Goal: Transaction & Acquisition: Book appointment/travel/reservation

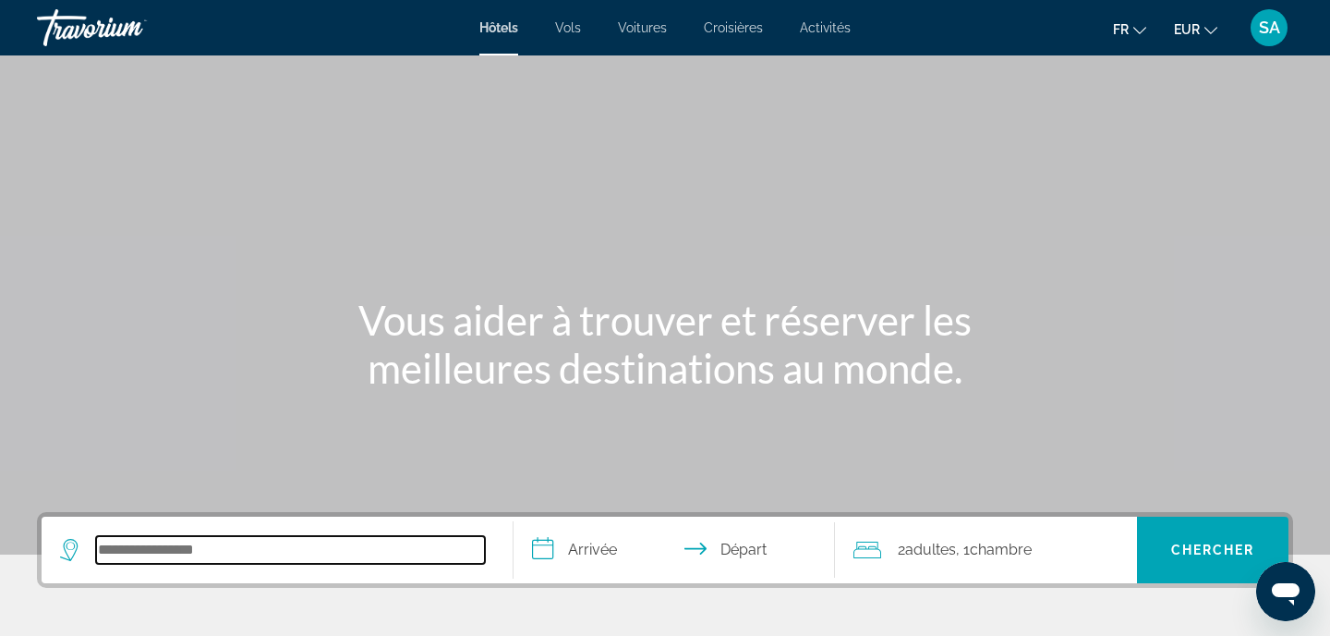
click at [197, 552] on input "Search hotel destination" at bounding box center [290, 550] width 389 height 28
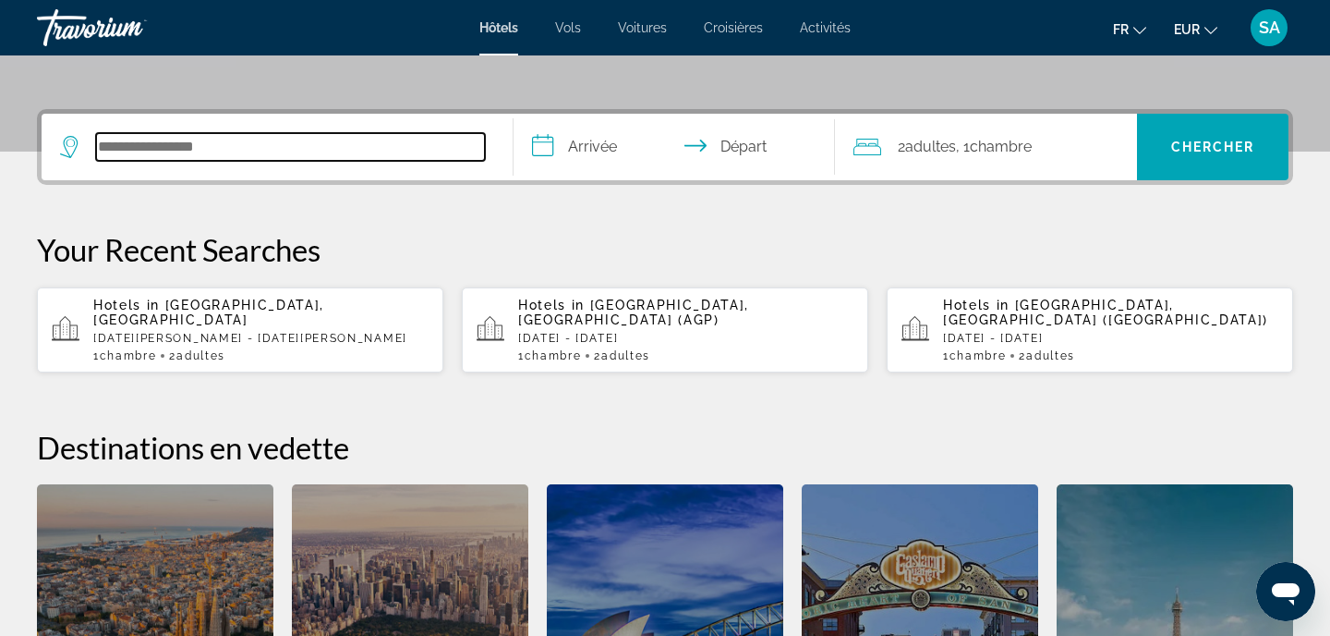
scroll to position [452, 0]
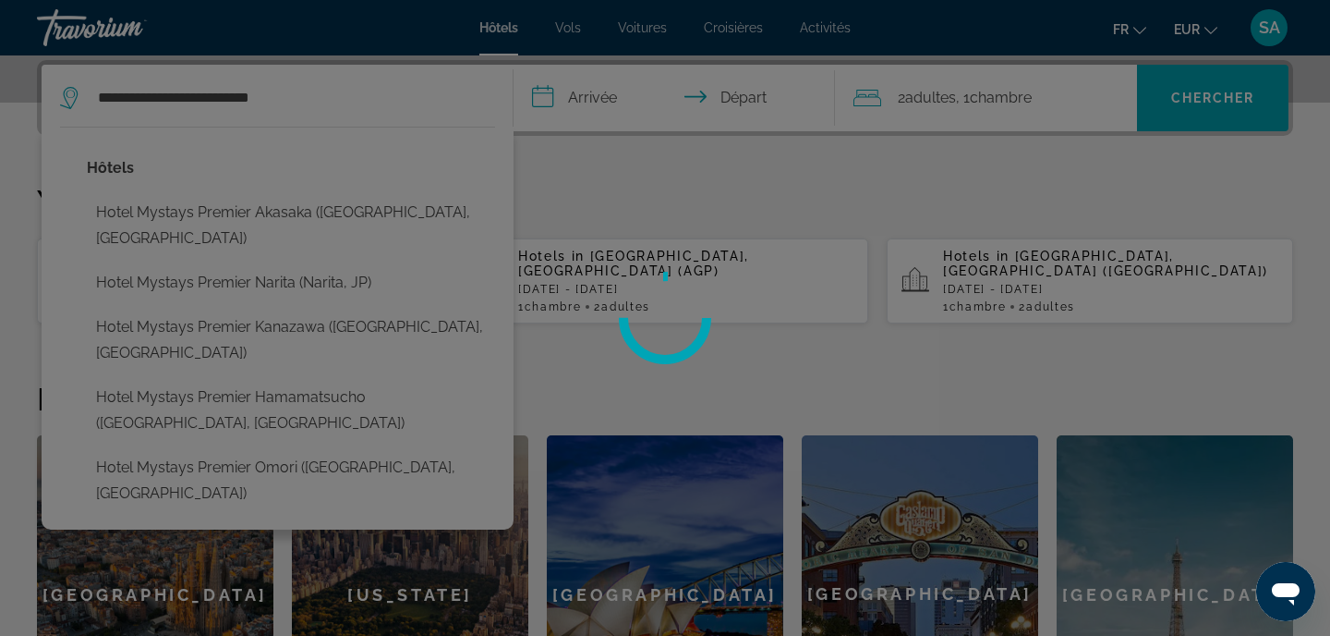
click at [313, 393] on div at bounding box center [665, 318] width 1330 height 636
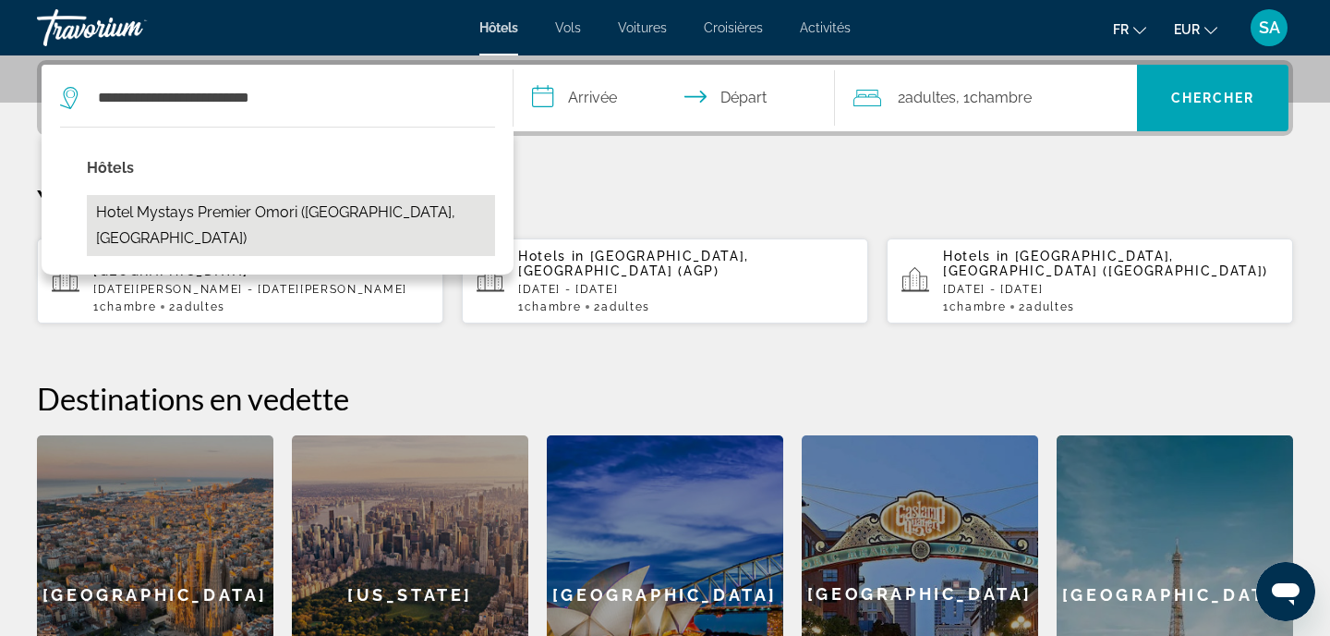
click at [369, 211] on button "Hotel Mystays Premier Omori ([GEOGRAPHIC_DATA], [GEOGRAPHIC_DATA])" at bounding box center [291, 225] width 408 height 61
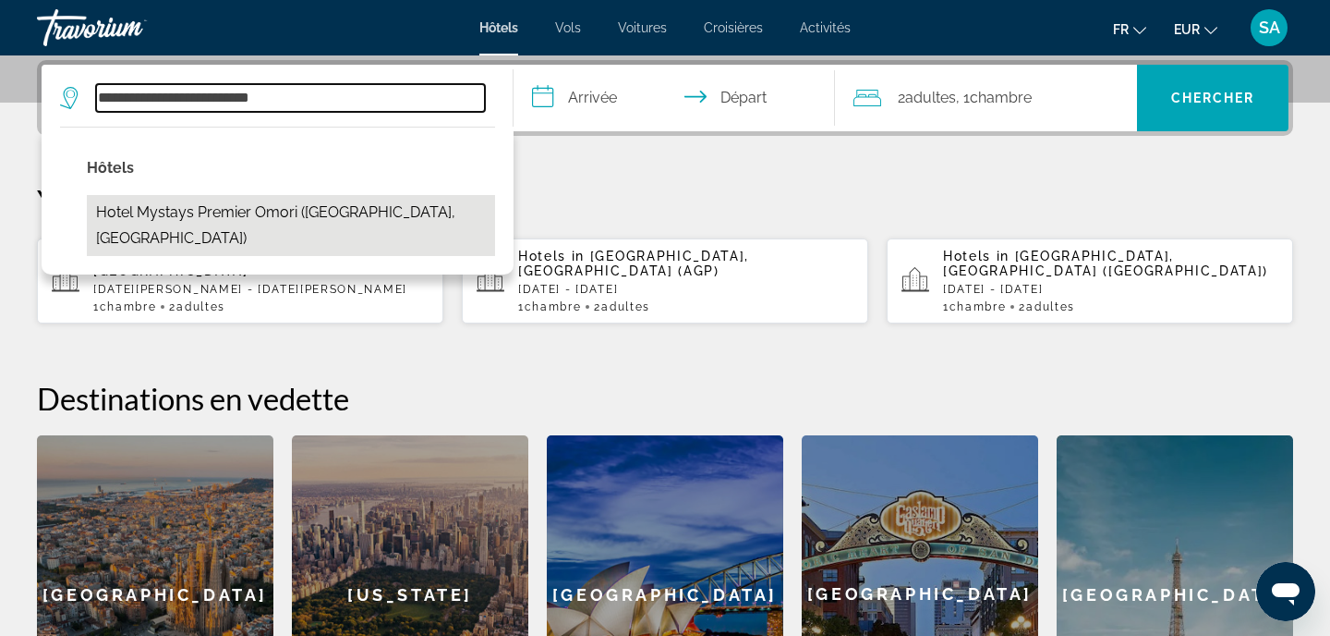
type input "**********"
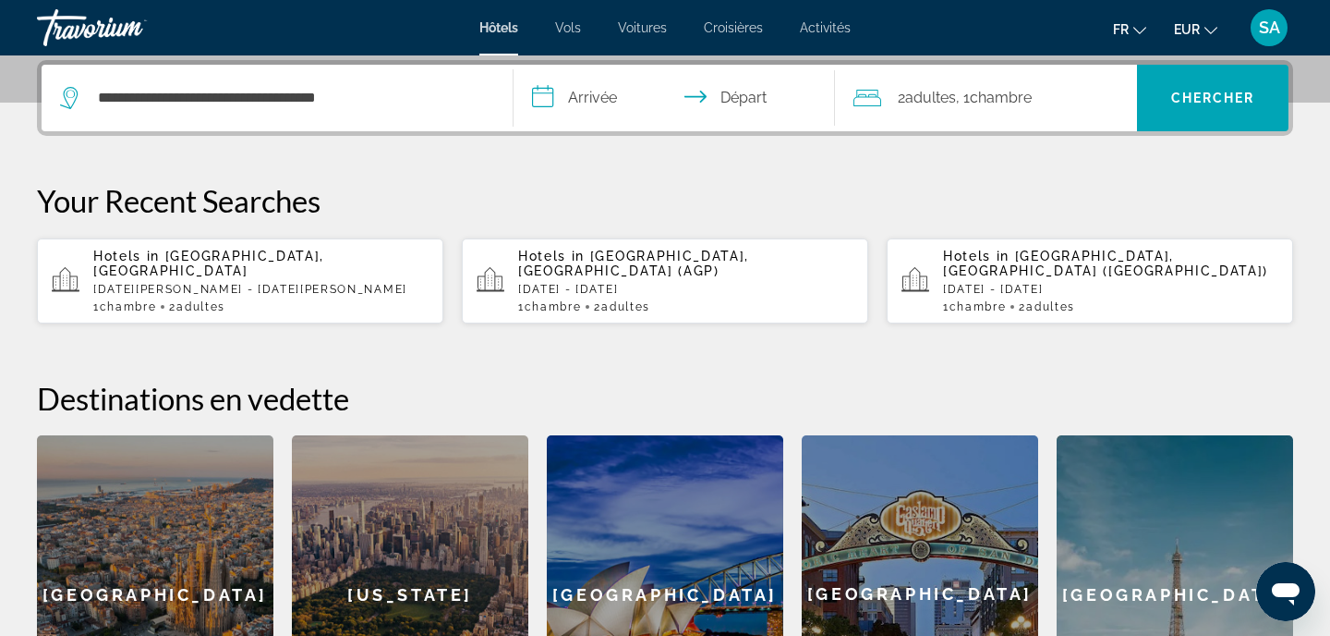
click at [606, 100] on input "**********" at bounding box center [678, 101] width 329 height 72
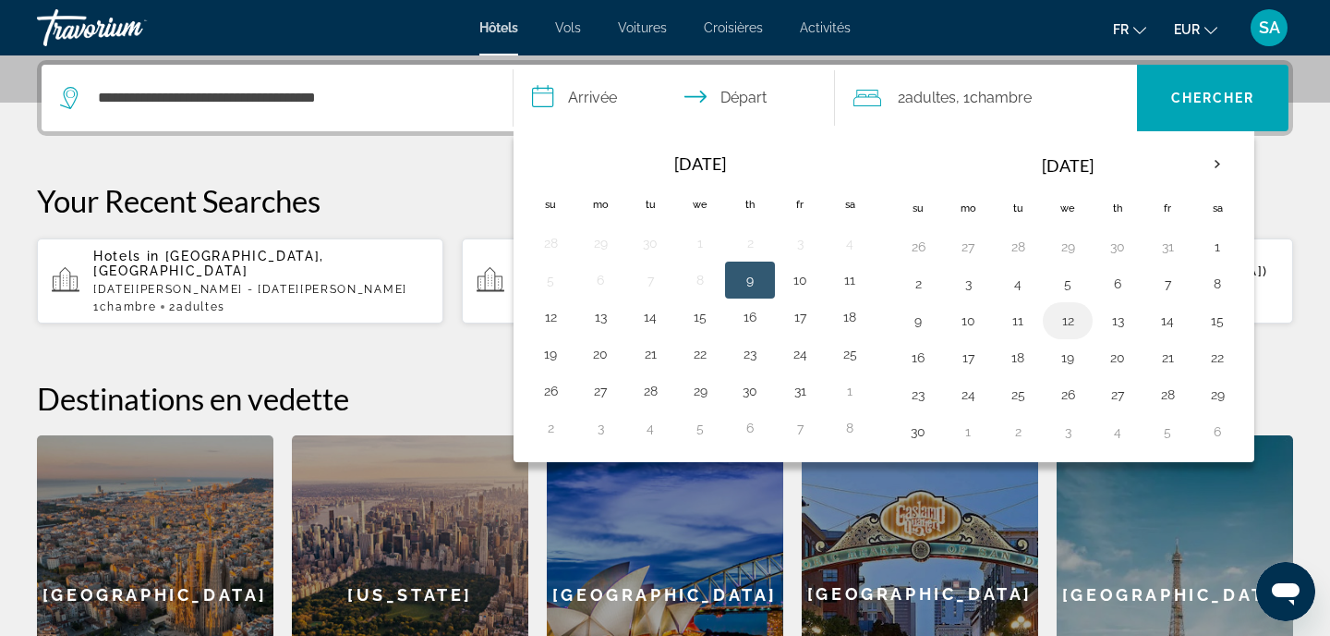
click at [1074, 315] on button "12" at bounding box center [1068, 321] width 30 height 26
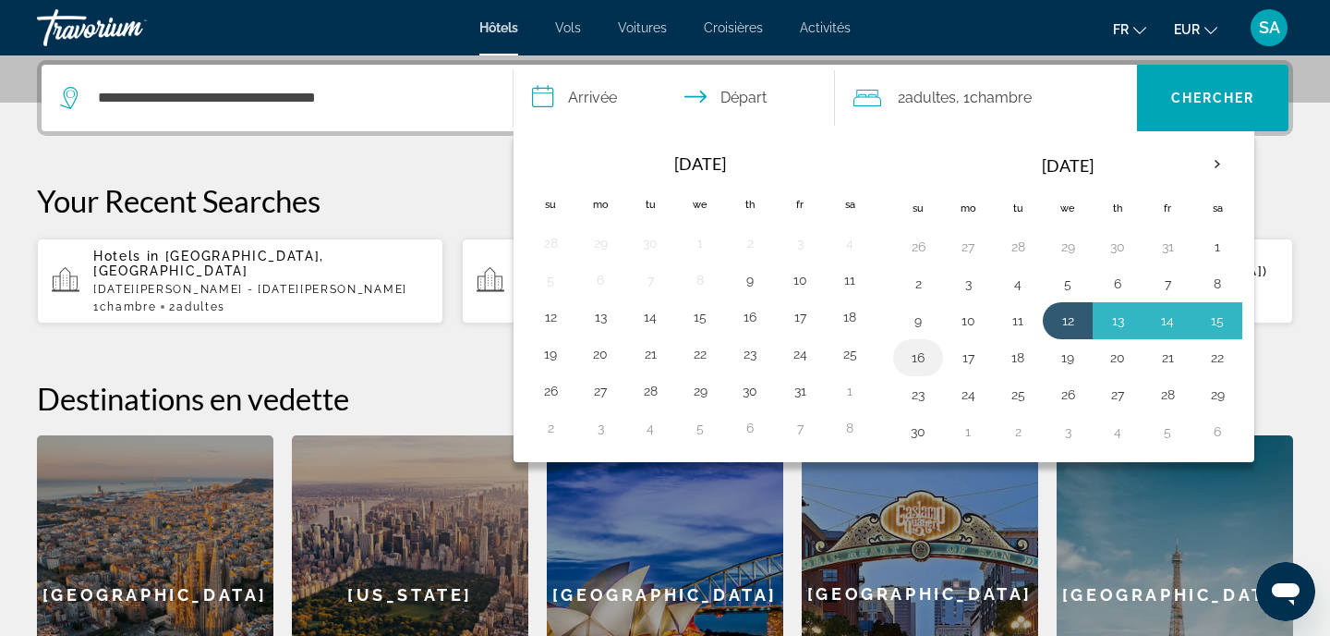
click at [922, 361] on button "16" at bounding box center [919, 358] width 30 height 26
type input "**********"
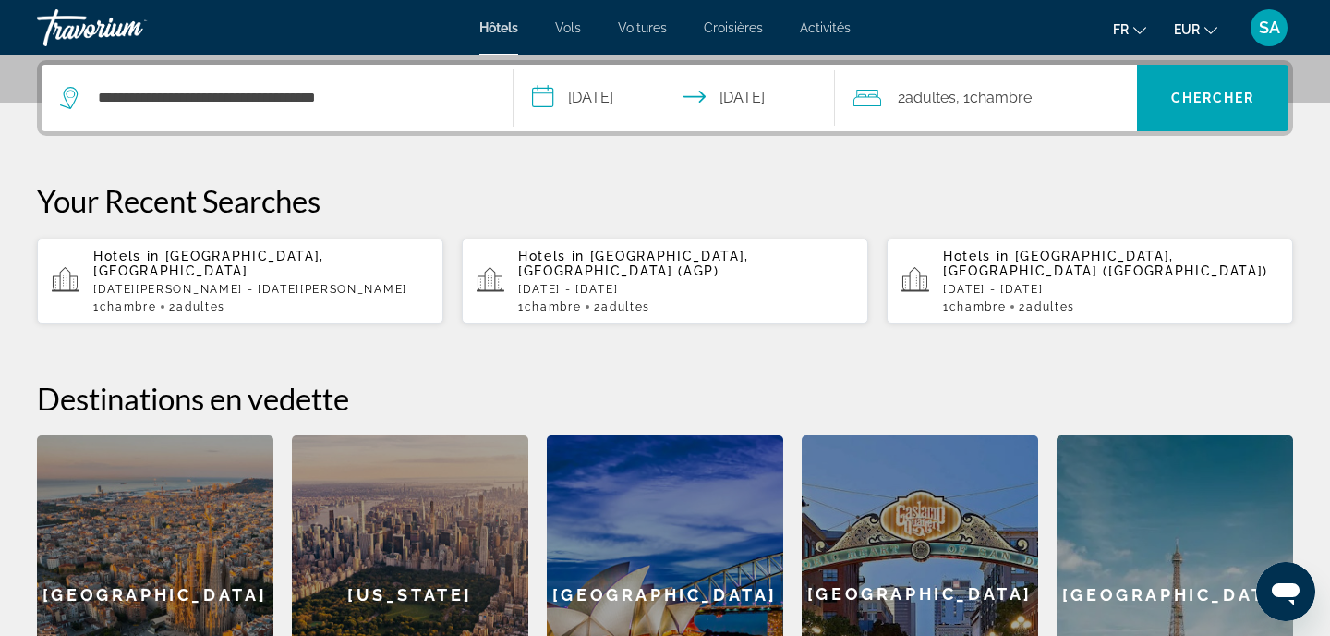
click at [966, 91] on span ", 1 Chambre pièces" at bounding box center [994, 98] width 76 height 26
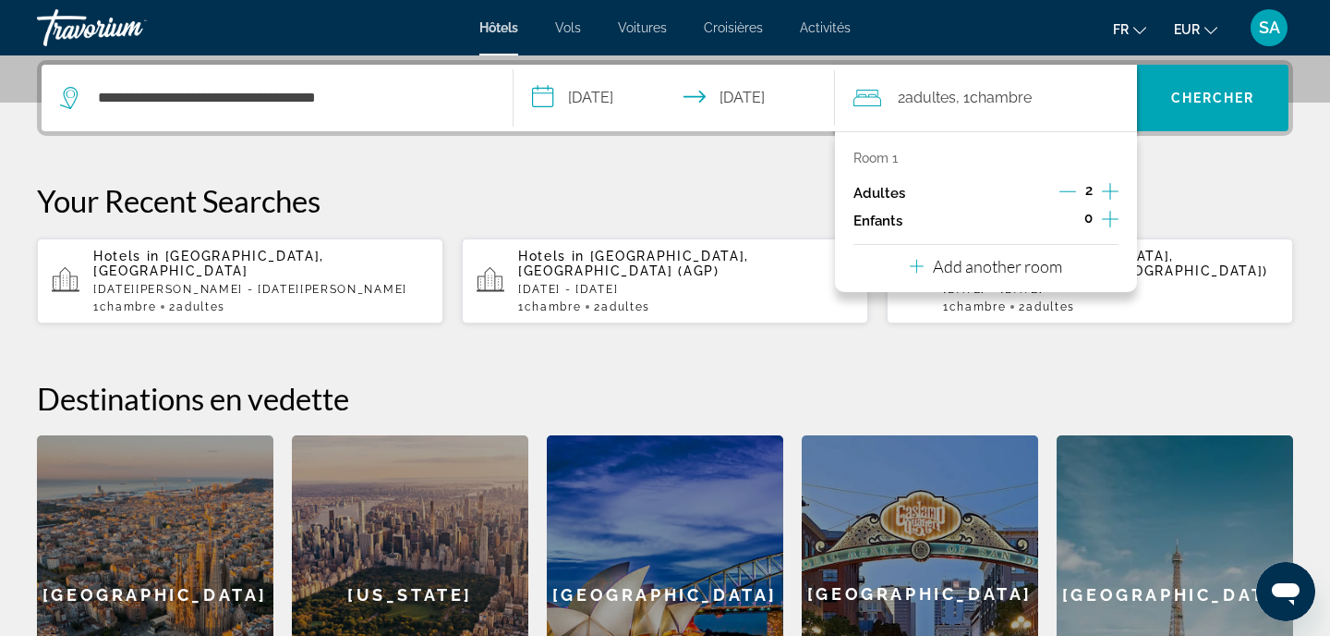
click at [1110, 191] on icon "Increment adults" at bounding box center [1110, 191] width 17 height 22
click at [1198, 92] on span "Chercher" at bounding box center [1213, 98] width 84 height 15
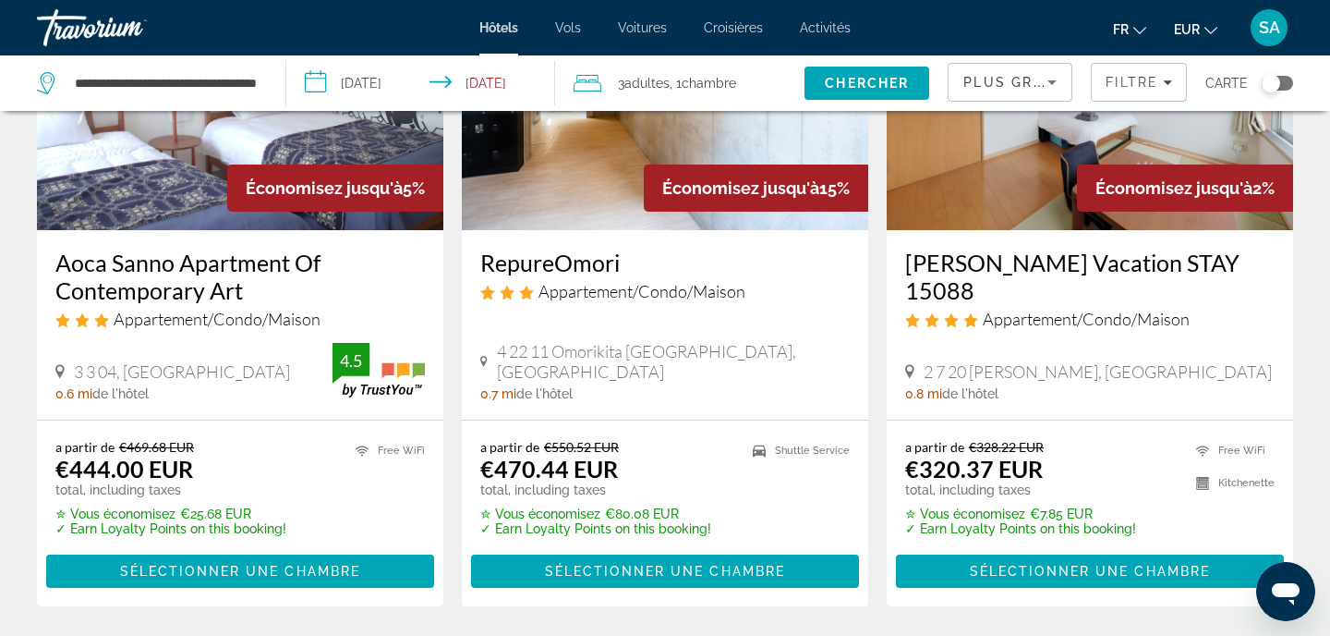
scroll to position [855, 0]
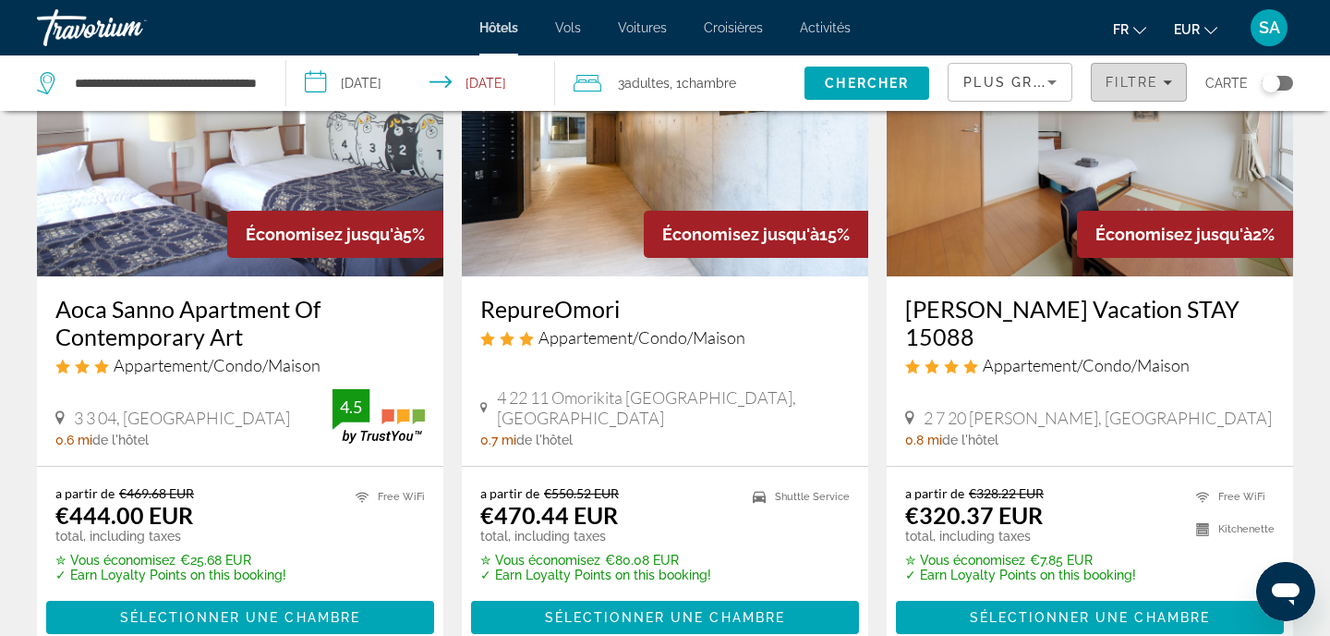
click at [1147, 77] on span "Filtre" at bounding box center [1132, 82] width 53 height 15
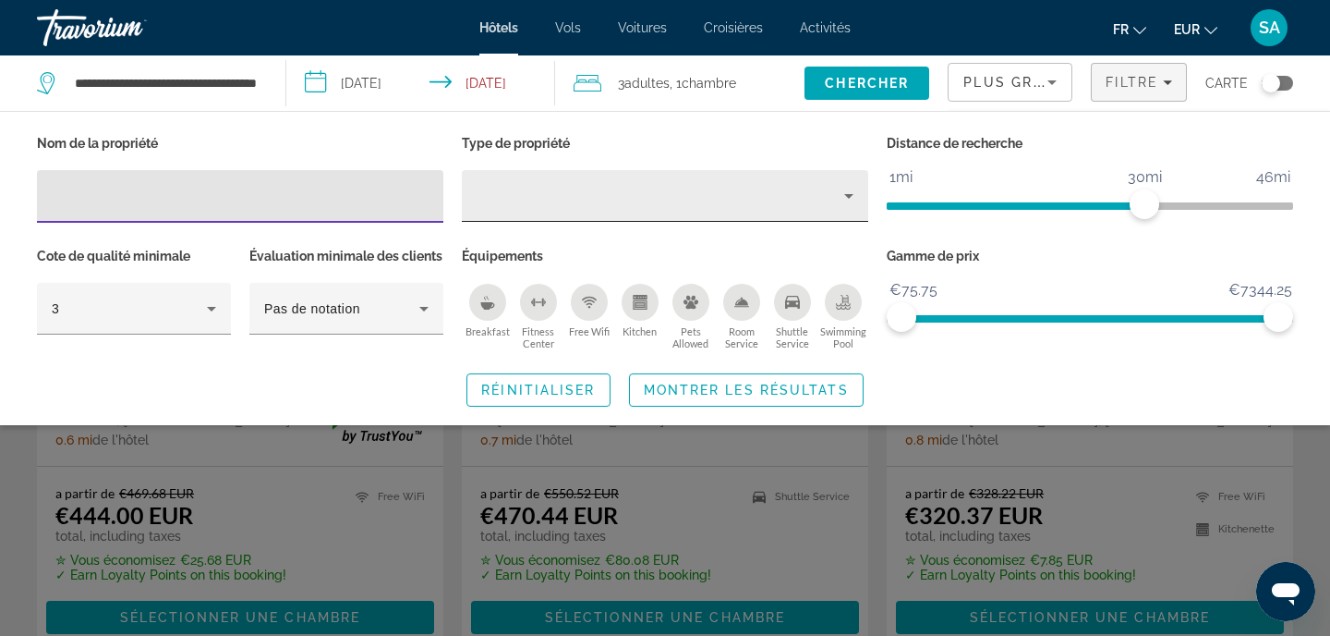
click at [622, 196] on div "Property type" at bounding box center [661, 196] width 368 height 22
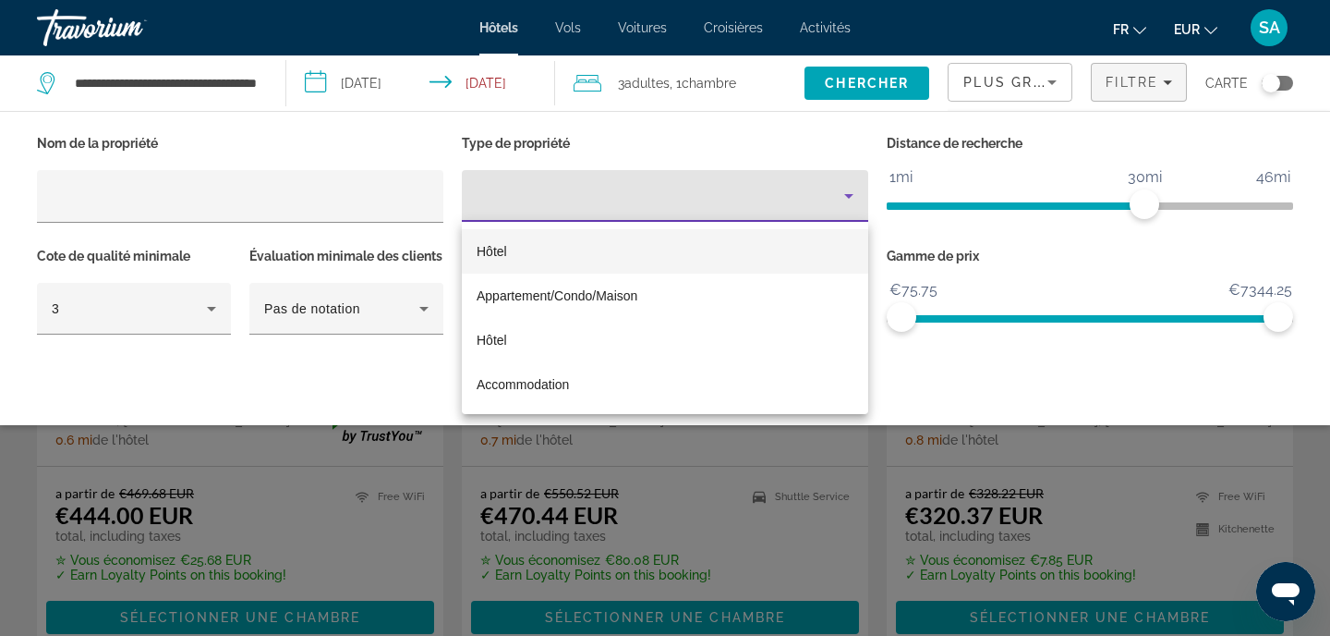
click at [528, 261] on mat-option "Hôtel" at bounding box center [665, 251] width 406 height 44
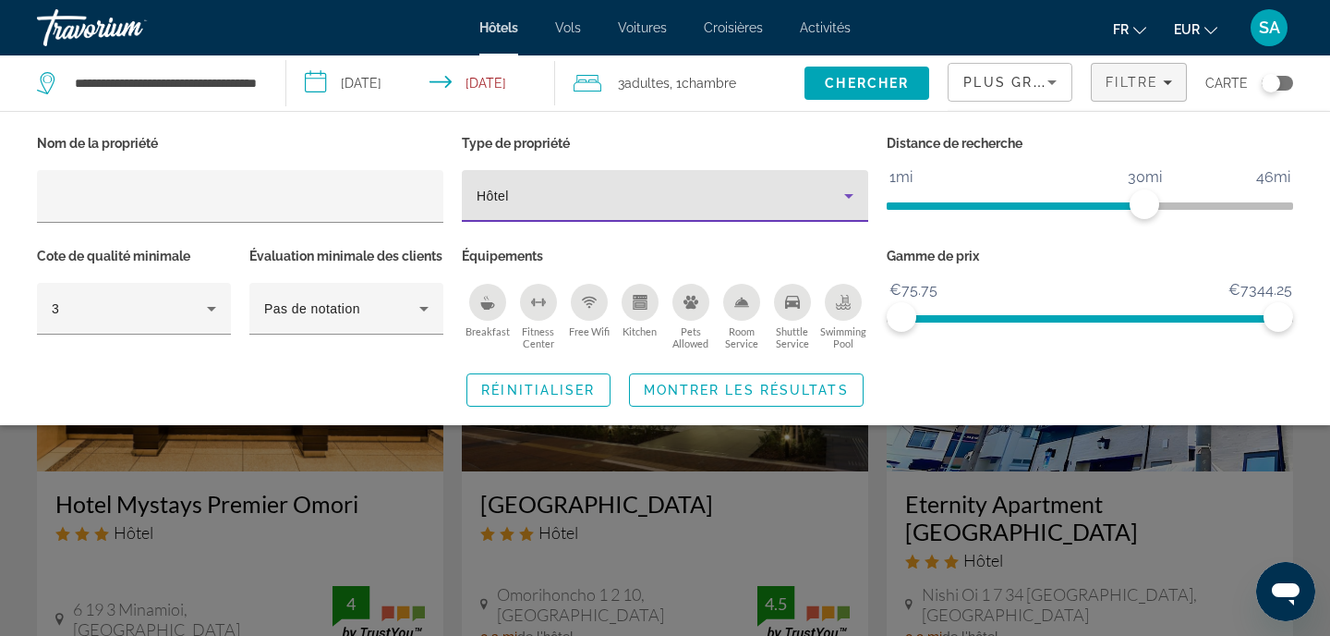
click at [605, 564] on div "Search widget" at bounding box center [665, 456] width 1330 height 358
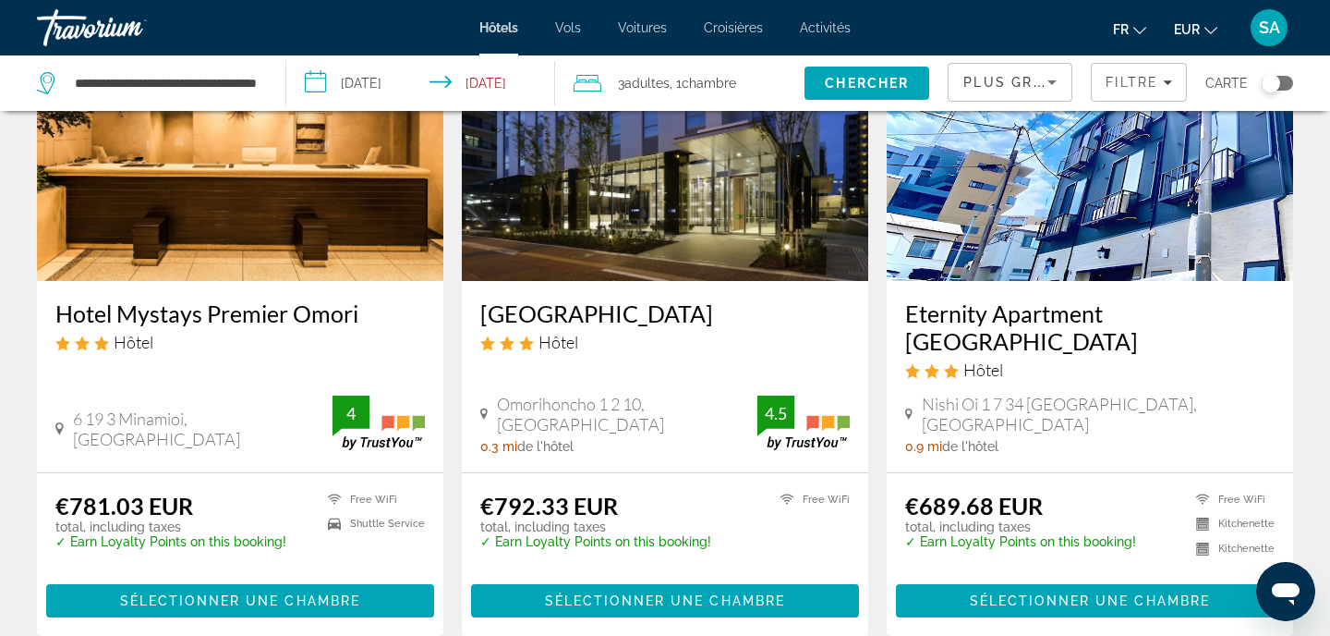
scroll to position [198, 0]
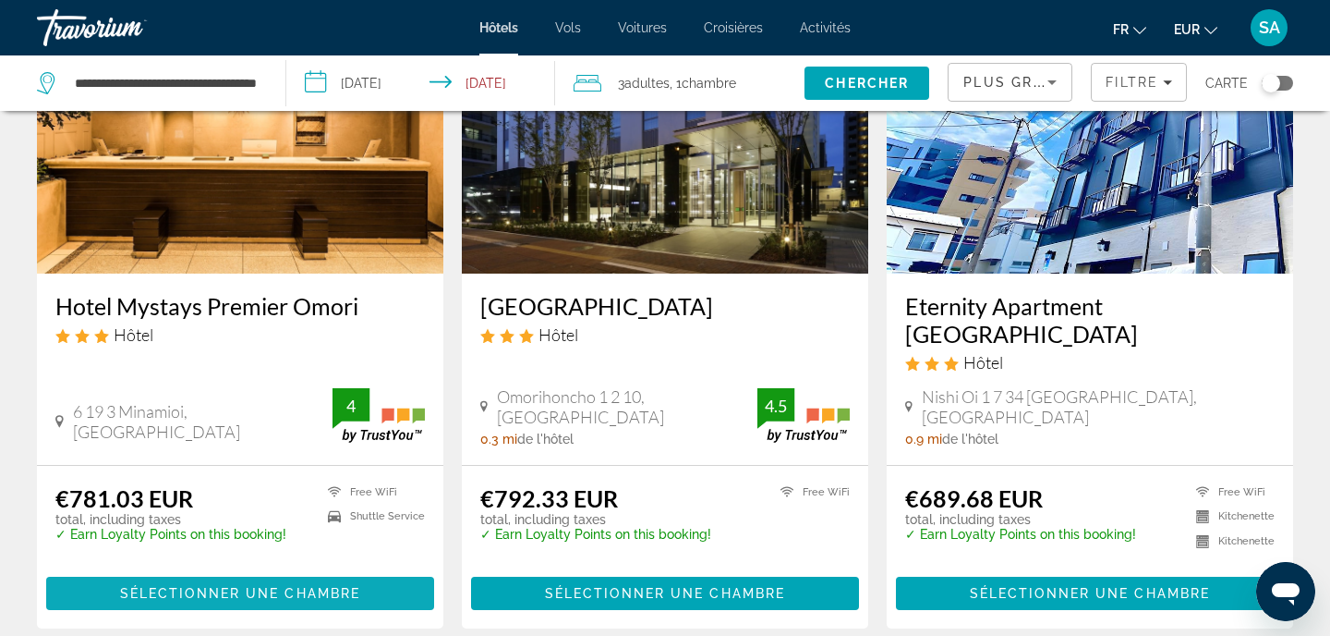
click at [362, 574] on span "Main content" at bounding box center [240, 593] width 388 height 44
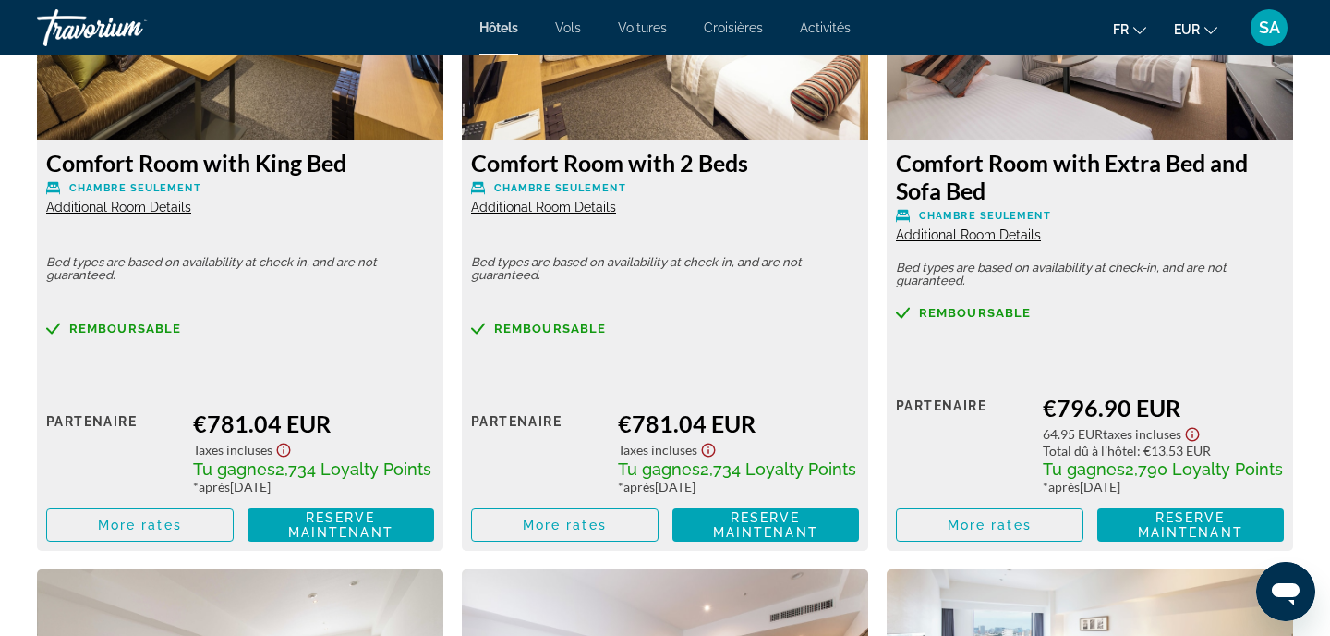
scroll to position [2684, 0]
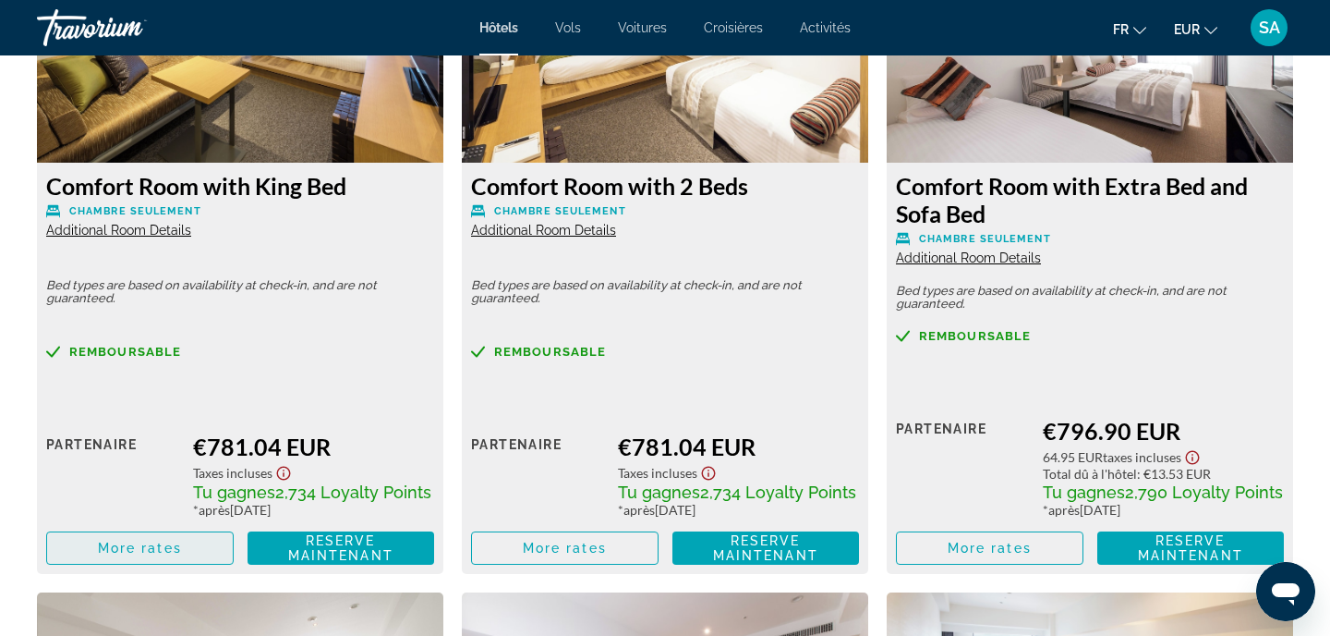
click at [176, 552] on span "More rates" at bounding box center [140, 547] width 84 height 15
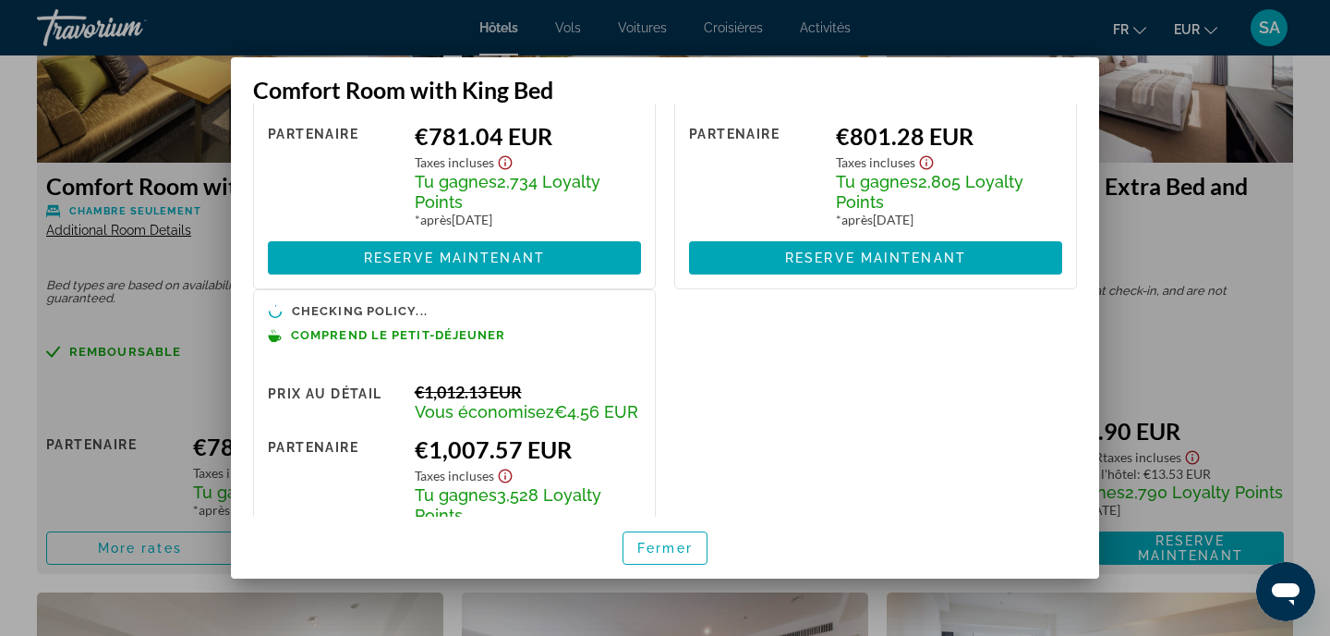
scroll to position [146, 0]
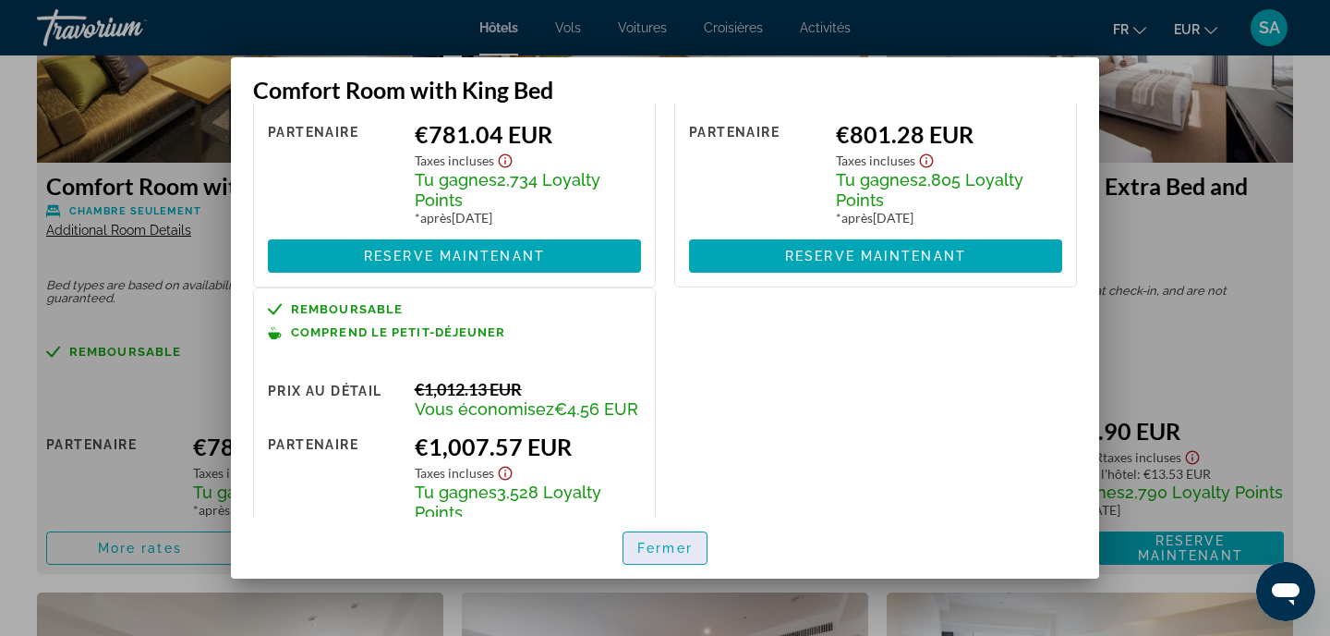
click at [661, 546] on span "Fermer" at bounding box center [664, 547] width 55 height 15
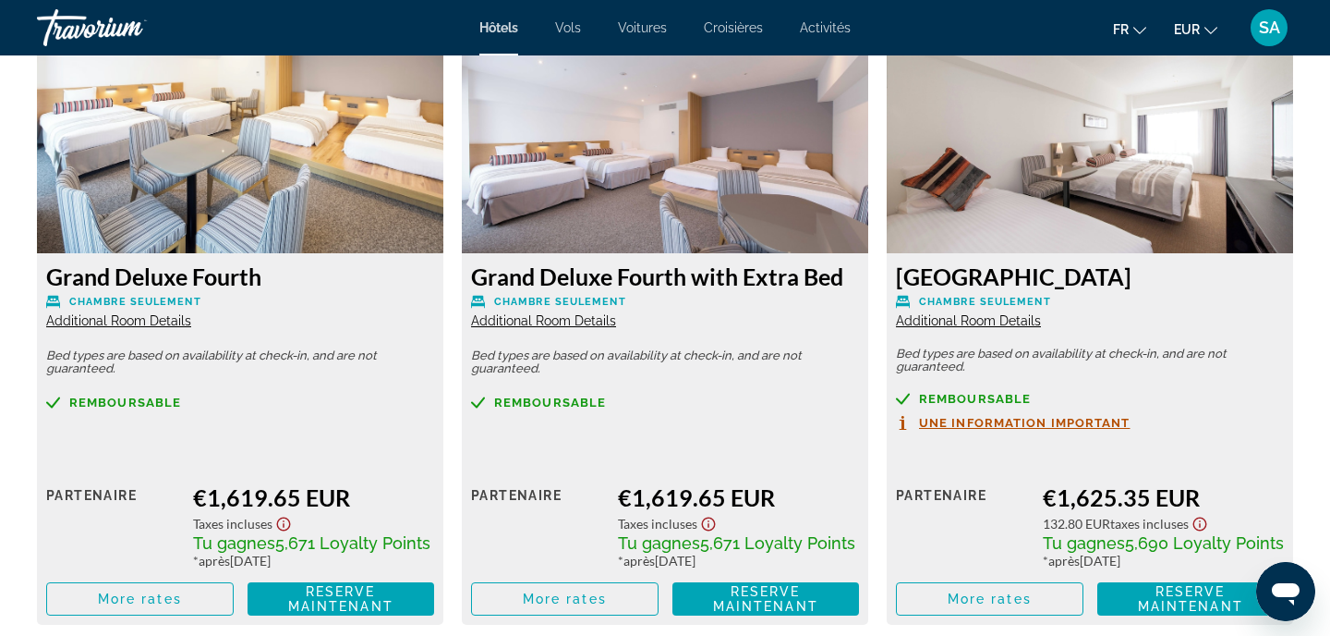
scroll to position [3938, 0]
